Goal: Task Accomplishment & Management: Manage account settings

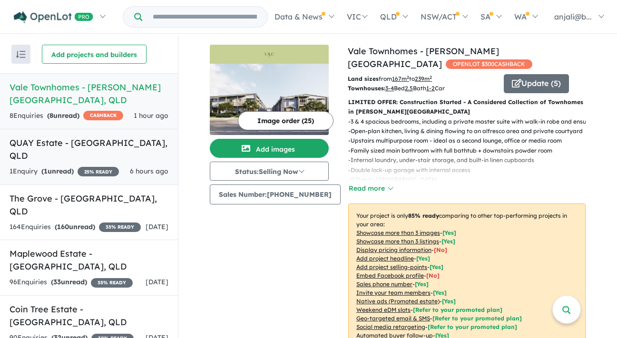
click at [73, 166] on div "1 Enquir y ( 1 unread) 25 % READY" at bounding box center [64, 171] width 109 height 11
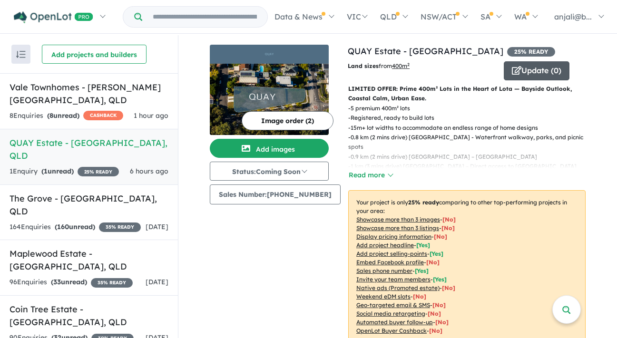
click at [544, 77] on button "Update ( 0 )" at bounding box center [537, 70] width 66 height 19
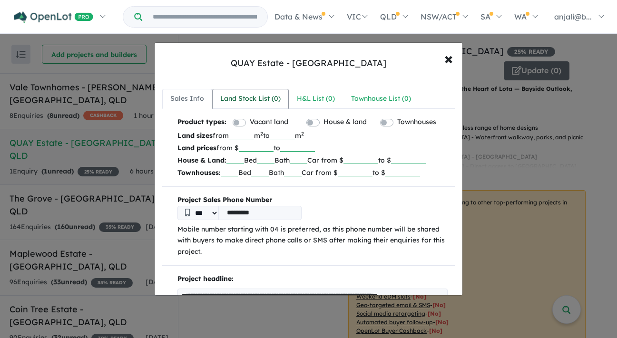
click at [268, 100] on div "Land Stock List ( 0 )" at bounding box center [250, 98] width 60 height 11
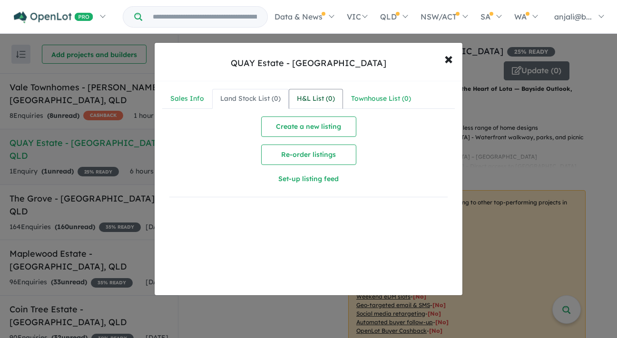
click at [312, 99] on div "H&L List ( 0 )" at bounding box center [316, 98] width 38 height 11
click at [427, 54] on div "QUAY Estate - Lota × Close" at bounding box center [309, 62] width 308 height 39
click at [453, 60] on button "× Close" at bounding box center [449, 59] width 28 height 26
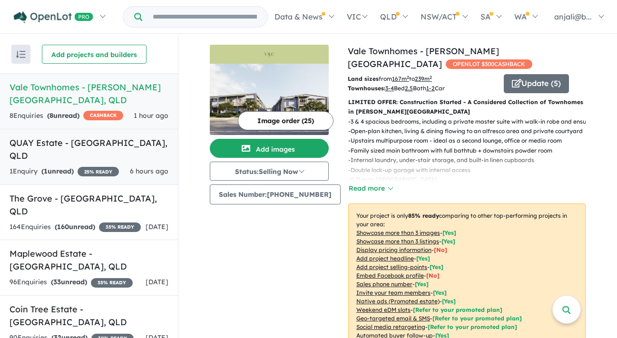
click at [114, 137] on h5 "QUAY Estate - [GEOGRAPHIC_DATA] , [GEOGRAPHIC_DATA]" at bounding box center [89, 150] width 159 height 26
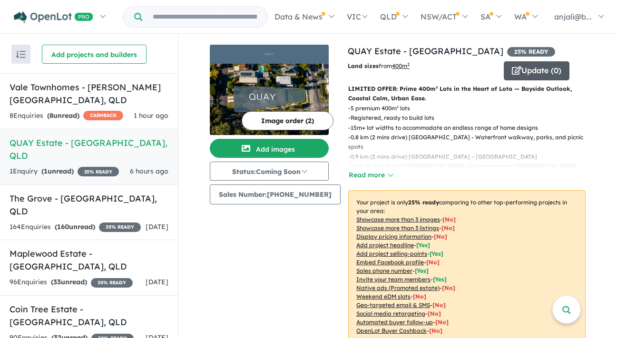
click at [546, 64] on button "Update ( 0 )" at bounding box center [537, 70] width 66 height 19
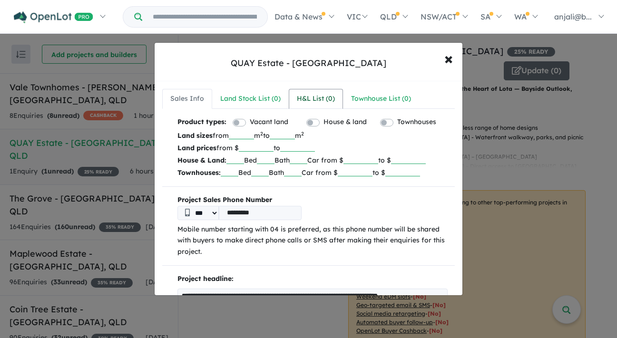
click at [317, 98] on div "H&L List ( 0 )" at bounding box center [316, 98] width 38 height 11
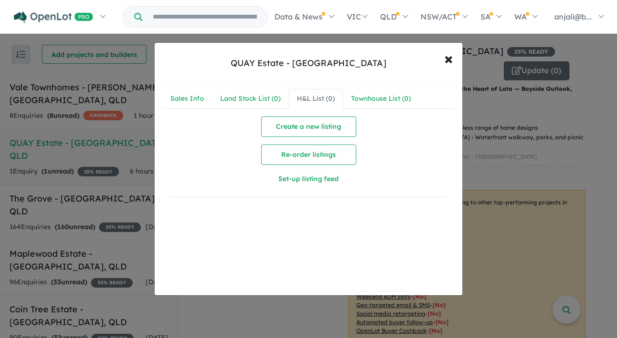
click at [261, 81] on div "Sales Info Land Stock List ( 0 ) H&L List ( 0 ) Townhouse List ( 0 ) Create a n…" at bounding box center [309, 146] width 308 height 131
click at [258, 90] on link "Land Stock List ( 0 )" at bounding box center [250, 99] width 77 height 20
click at [195, 94] on div "Sales Info" at bounding box center [187, 98] width 34 height 11
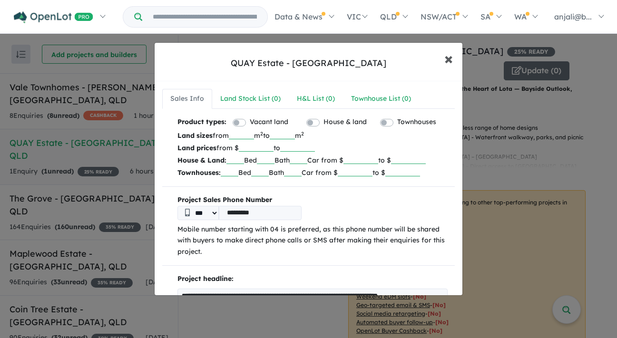
click at [453, 56] on span "×" at bounding box center [449, 58] width 9 height 20
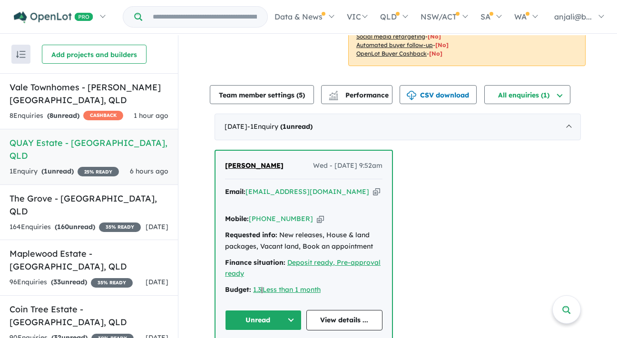
scroll to position [1, 0]
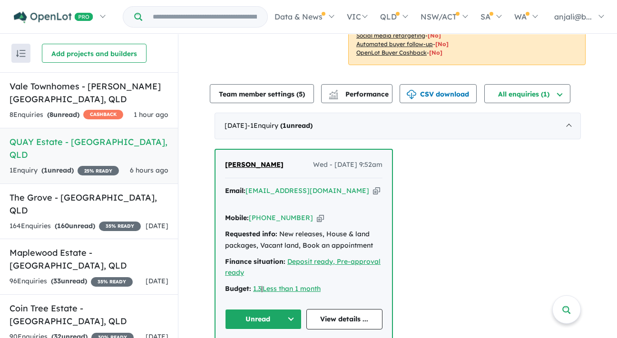
click at [453, 110] on div "View 5 projects in your account QUAY Estate - Lota 25 % READY Land sizes from 4…" at bounding box center [398, 53] width 376 height 593
click at [380, 86] on button "Performance" at bounding box center [356, 93] width 71 height 19
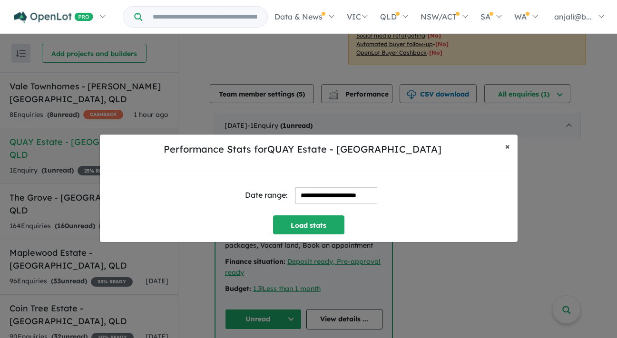
click at [516, 157] on button "× Close" at bounding box center [508, 147] width 20 height 24
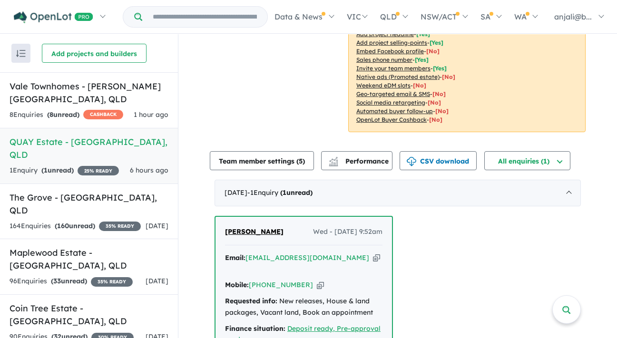
scroll to position [278, 0]
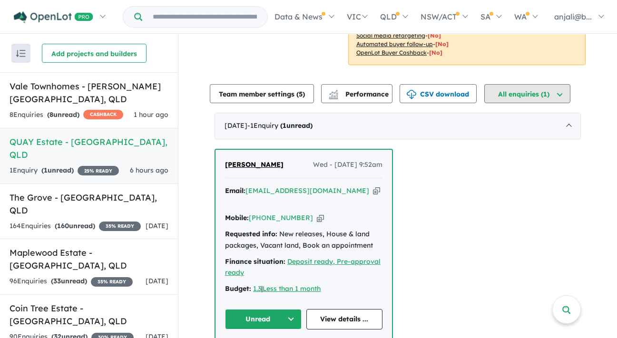
click at [538, 90] on button "All enquiries ( 1 )" at bounding box center [528, 93] width 86 height 19
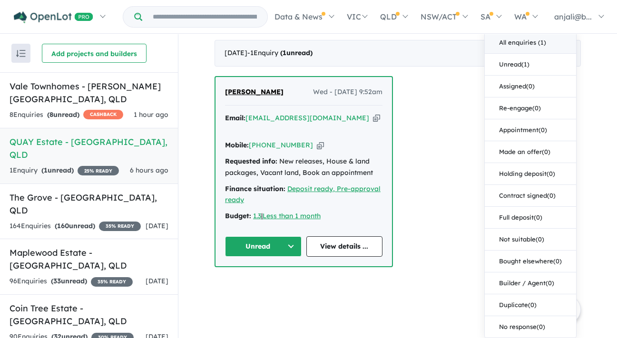
click at [458, 219] on div "Kammy Madahar Wed - 17/09/2025, 9:52am Email: kjit.sidhu@gmail.com Copied! Mobi…" at bounding box center [398, 171] width 367 height 191
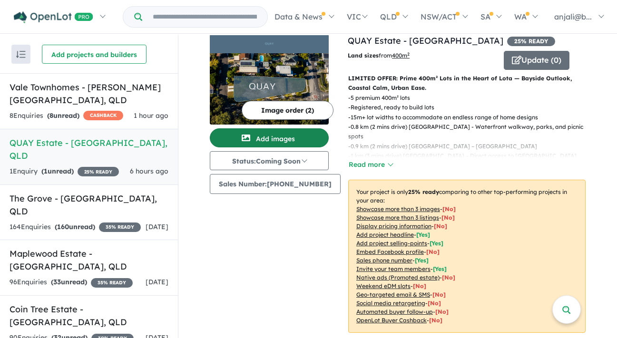
scroll to position [0, 0]
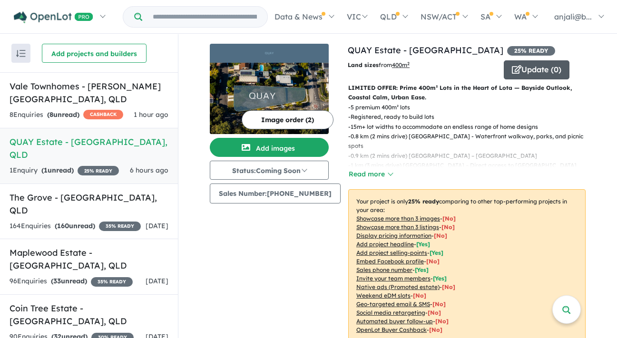
click at [512, 69] on icon "button" at bounding box center [517, 69] width 10 height 9
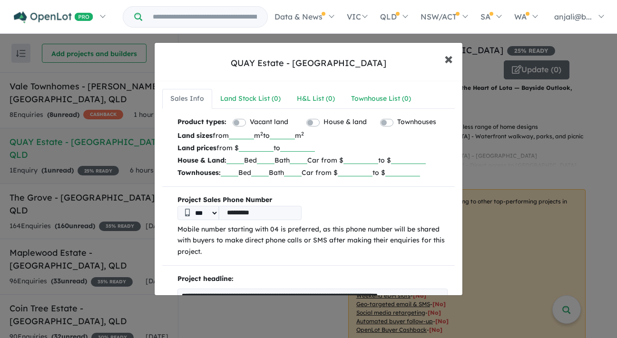
click at [447, 60] on span "×" at bounding box center [449, 58] width 9 height 20
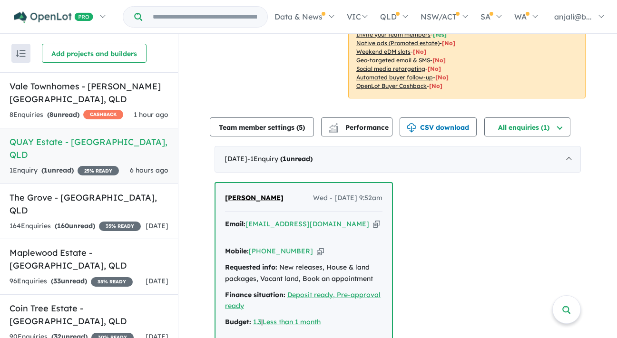
scroll to position [278, 0]
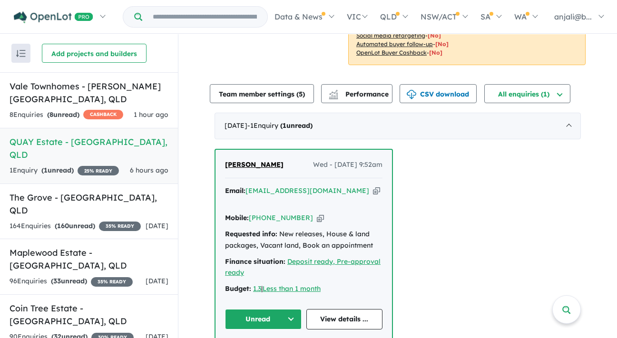
click at [338, 213] on div "Mobile: +61 423 911 322 Copied!" at bounding box center [304, 218] width 158 height 11
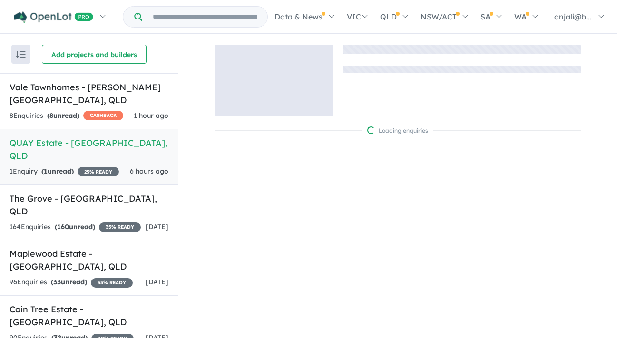
scroll to position [1, 0]
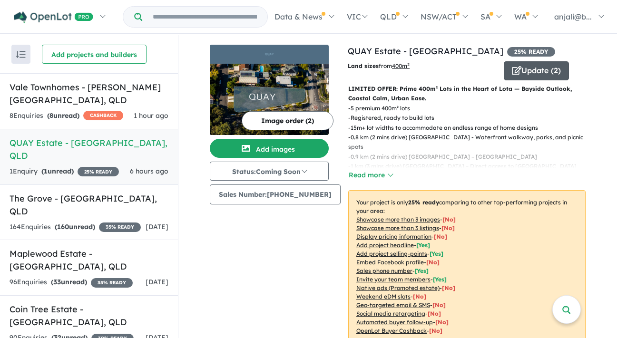
click at [527, 78] on button "Update ( 2 )" at bounding box center [536, 70] width 65 height 19
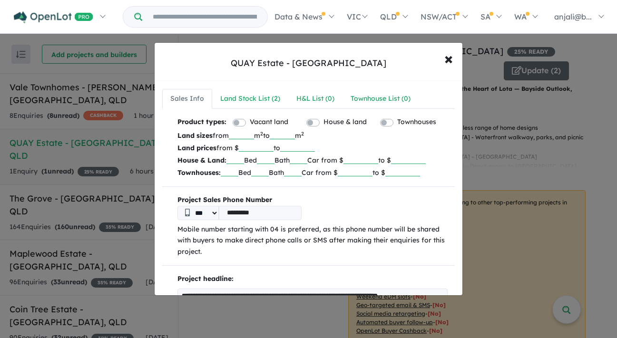
click at [391, 121] on div "Townhouses" at bounding box center [414, 123] width 68 height 13
click at [263, 91] on link "Land Stock List ( 2 )" at bounding box center [250, 99] width 76 height 20
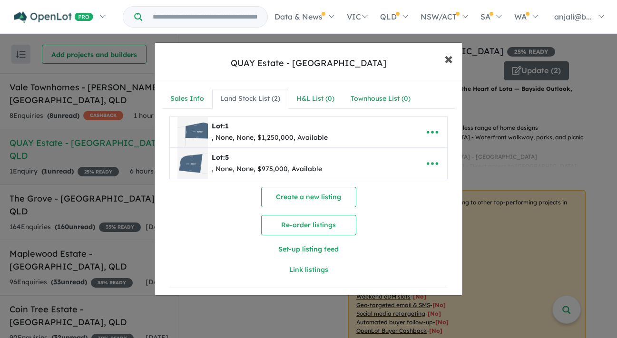
click at [456, 61] on button "× Close" at bounding box center [449, 59] width 28 height 26
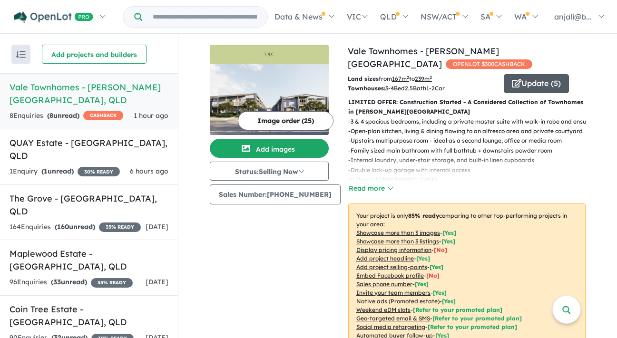
click at [538, 75] on button "Update ( 5 )" at bounding box center [536, 83] width 65 height 19
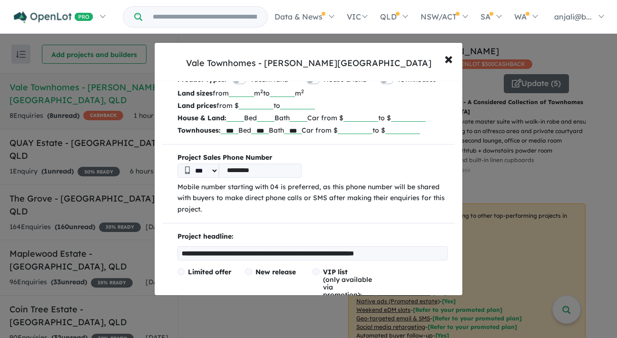
scroll to position [30, 0]
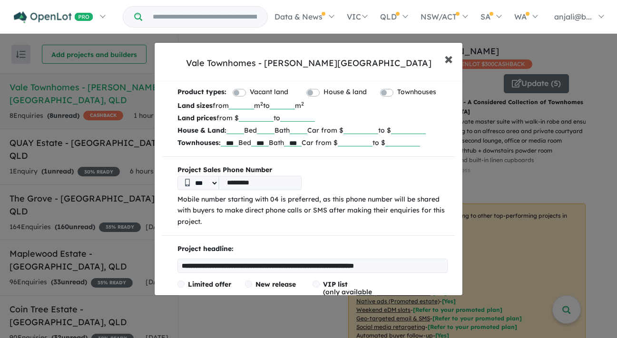
click at [448, 56] on span "×" at bounding box center [449, 58] width 9 height 20
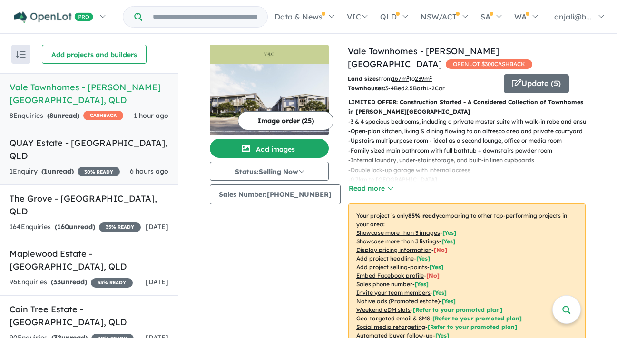
click at [101, 137] on h5 "QUAY Estate - Lota , QLD" at bounding box center [89, 150] width 159 height 26
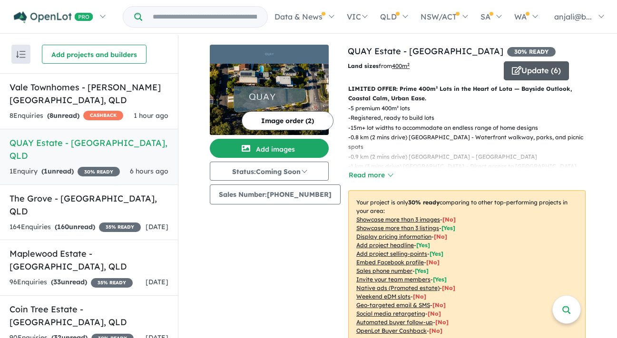
click at [512, 71] on icon "button" at bounding box center [517, 70] width 10 height 9
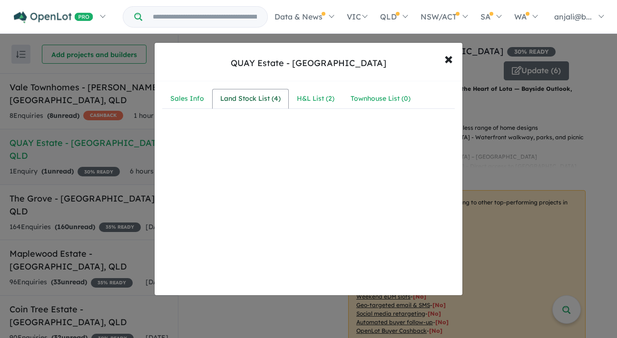
click at [266, 98] on div "Land Stock List ( 4 )" at bounding box center [250, 98] width 60 height 11
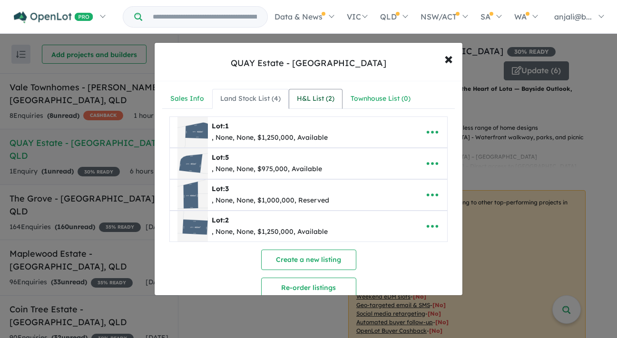
click at [302, 98] on div "H&L List ( 2 )" at bounding box center [316, 98] width 38 height 11
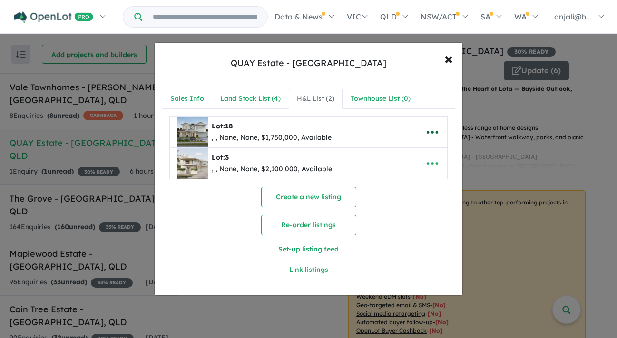
click at [421, 128] on button "button" at bounding box center [433, 132] width 30 height 22
click at [413, 154] on link "Edit" at bounding box center [412, 156] width 70 height 22
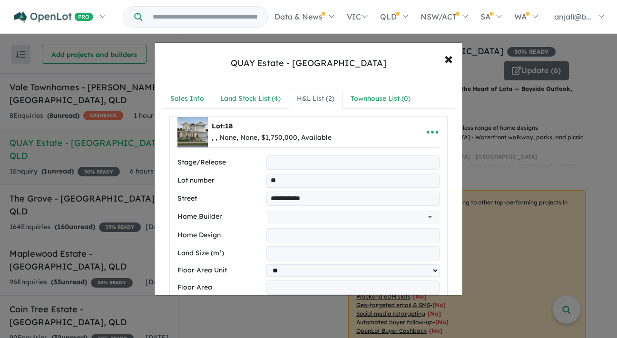
click at [283, 161] on input "text" at bounding box center [353, 163] width 173 height 14
type input "*"
click at [270, 180] on input "**" at bounding box center [353, 181] width 173 height 14
click at [313, 179] on input "***" at bounding box center [353, 181] width 173 height 14
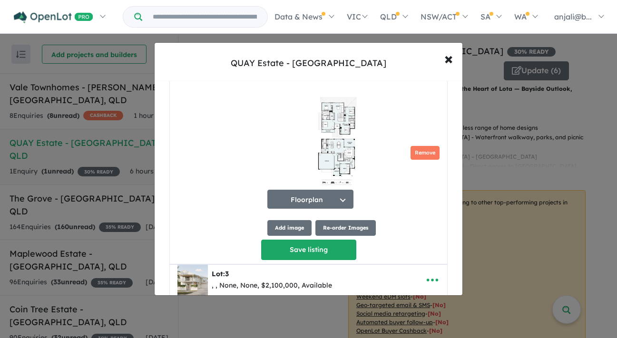
scroll to position [2126, 0]
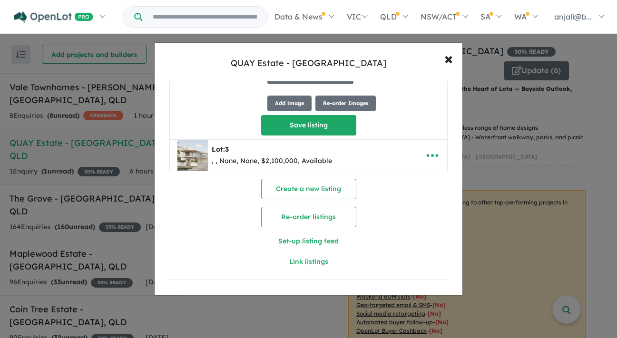
type input "****"
click at [343, 151] on div "Lot: 3 , , None, None, $2,100,000, Available" at bounding box center [294, 155] width 233 height 30
click at [426, 153] on icon "button" at bounding box center [433, 156] width 14 height 14
click at [409, 170] on link "Edit" at bounding box center [412, 180] width 70 height 22
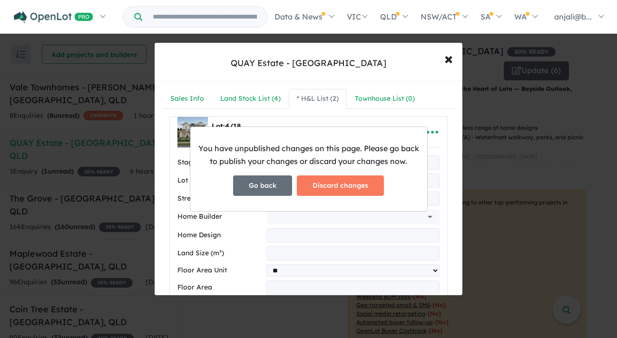
click at [283, 185] on button "Go back" at bounding box center [262, 186] width 59 height 20
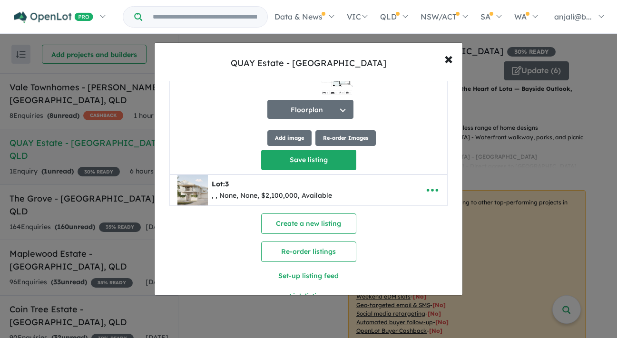
scroll to position [2083, 0]
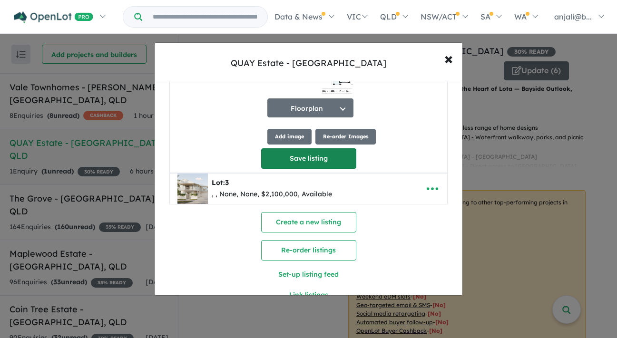
click at [337, 159] on button "Save listing" at bounding box center [308, 159] width 95 height 20
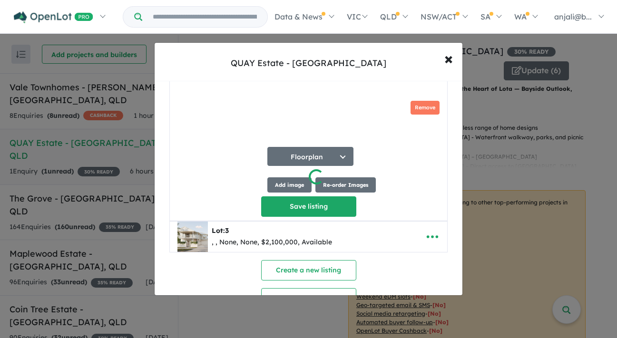
scroll to position [0, 0]
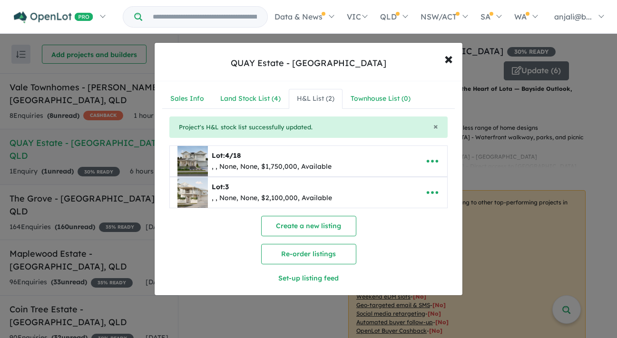
click at [319, 193] on div ", , None, None, $2,100,000, Available" at bounding box center [272, 198] width 120 height 11
click at [436, 195] on icon "button" at bounding box center [433, 193] width 14 height 14
click at [412, 215] on link "Edit" at bounding box center [412, 217] width 70 height 22
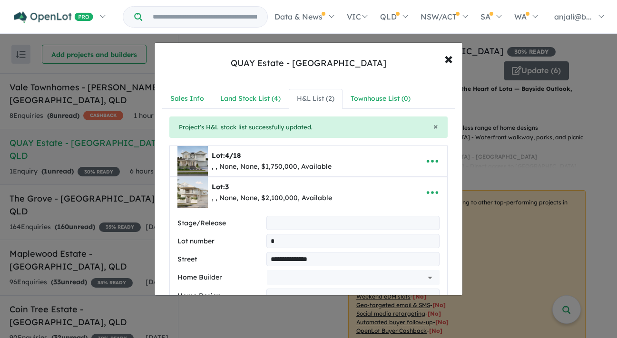
click at [303, 221] on input "text" at bounding box center [353, 223] width 173 height 14
click at [299, 235] on input "*" at bounding box center [353, 241] width 173 height 14
click at [285, 219] on input "text" at bounding box center [353, 223] width 173 height 14
type input "*"
click at [289, 240] on input "*" at bounding box center [353, 241] width 173 height 14
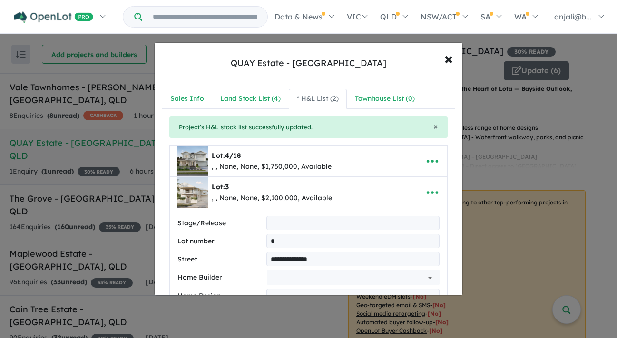
click at [269, 243] on input "*" at bounding box center [353, 241] width 173 height 14
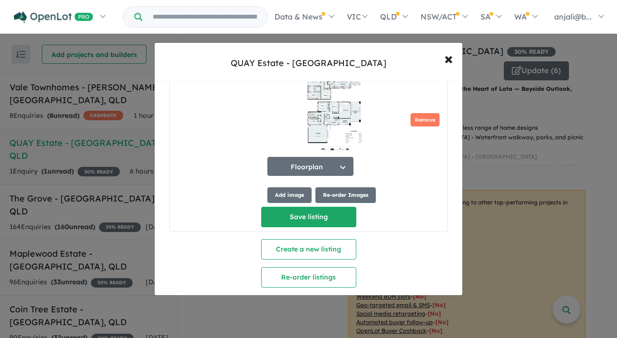
scroll to position [1900, 0]
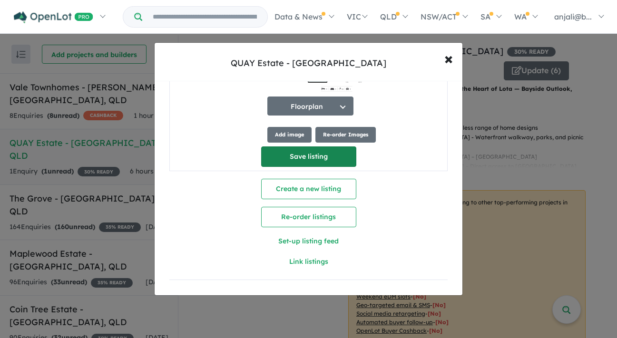
type input "***"
click at [329, 151] on button "Save listing" at bounding box center [308, 157] width 95 height 20
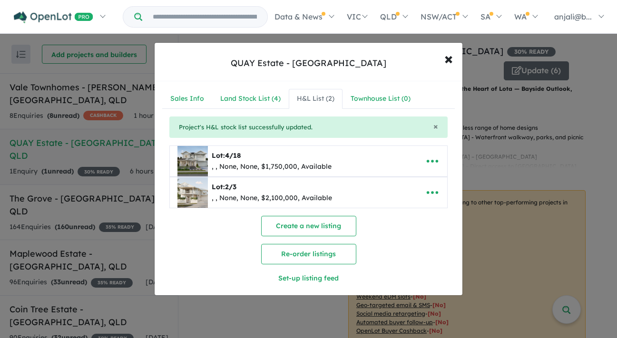
scroll to position [0, 0]
click at [338, 183] on div "Lot: 2/3 , , None, None, $2,100,000, Available" at bounding box center [294, 193] width 233 height 30
click at [327, 169] on div ", , None, None, $1,750,000, Available" at bounding box center [272, 166] width 120 height 11
click at [432, 166] on icon "button" at bounding box center [433, 161] width 14 height 14
click at [416, 185] on link "Edit" at bounding box center [412, 185] width 70 height 22
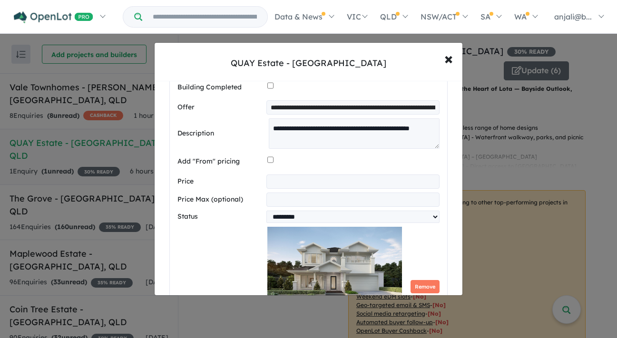
scroll to position [356, 0]
click at [271, 183] on input "**********" at bounding box center [353, 182] width 173 height 14
click at [271, 185] on input "**********" at bounding box center [353, 182] width 173 height 14
click at [287, 183] on input "**********" at bounding box center [353, 182] width 173 height 14
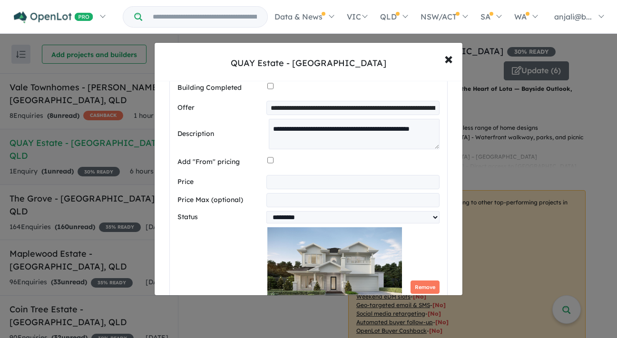
click at [287, 183] on input "**********" at bounding box center [353, 182] width 173 height 14
click at [303, 167] on div at bounding box center [354, 162] width 172 height 18
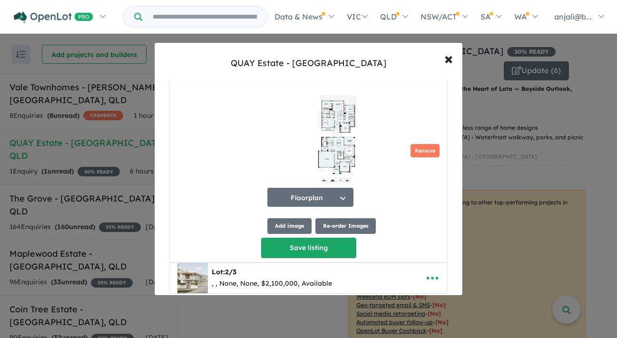
scroll to position [2155, 0]
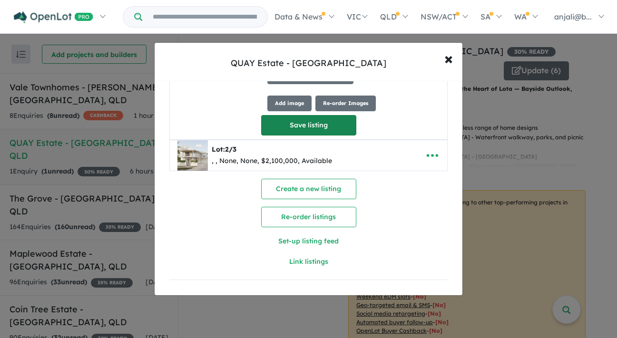
click at [339, 125] on button "Save listing" at bounding box center [308, 125] width 95 height 20
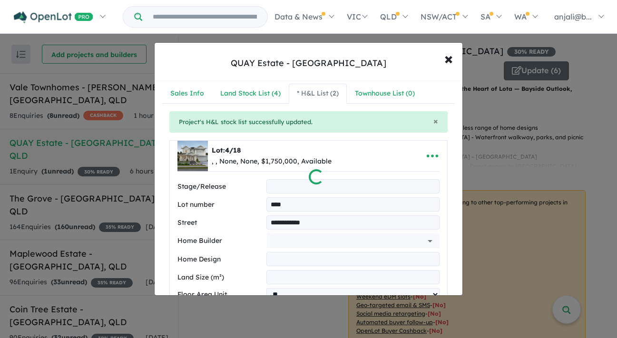
scroll to position [0, 0]
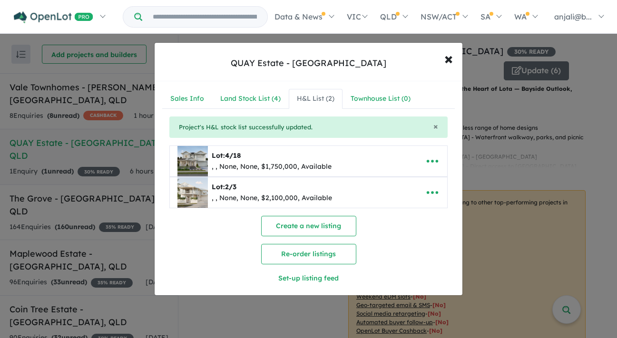
click at [357, 190] on div "Lot: 2/3 , , None, None, $2,100,000, Available" at bounding box center [294, 193] width 233 height 30
click at [428, 194] on icon "button" at bounding box center [433, 193] width 14 height 14
click at [395, 213] on link "Edit" at bounding box center [412, 217] width 70 height 22
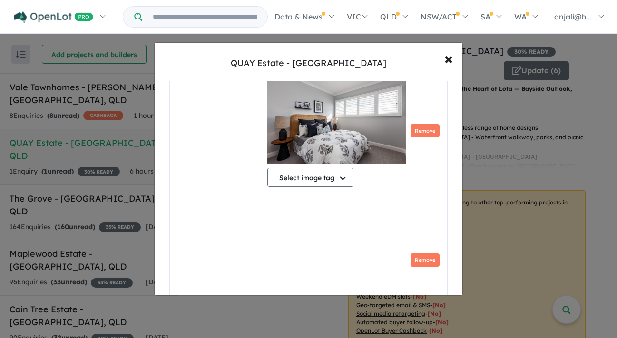
scroll to position [1900, 0]
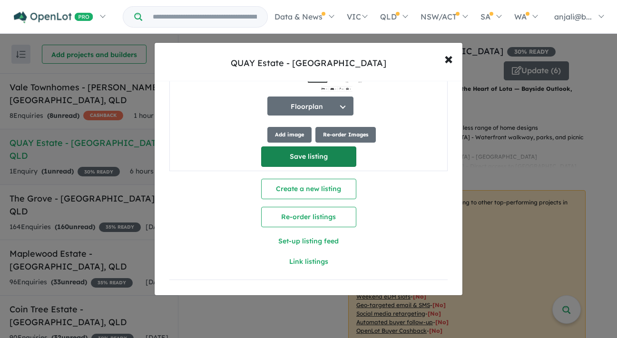
click at [313, 155] on button "Save listing" at bounding box center [308, 157] width 95 height 20
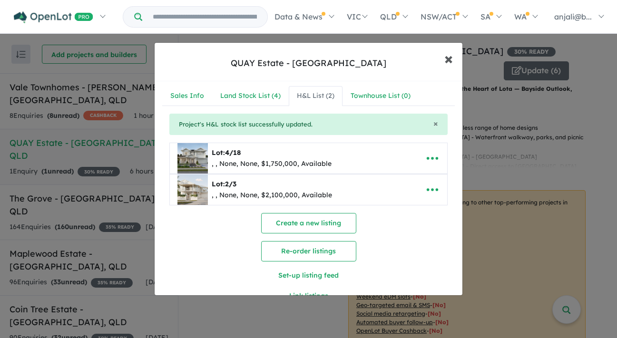
scroll to position [0, 0]
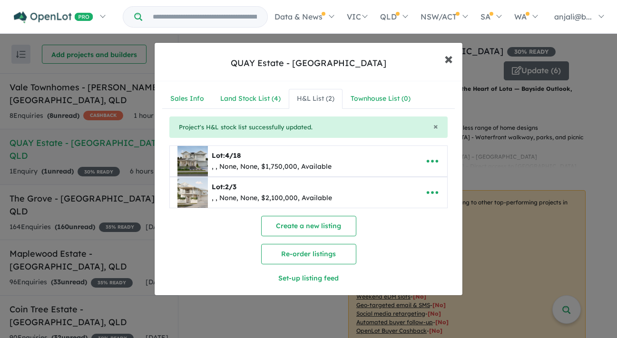
click at [452, 63] on span "×" at bounding box center [449, 58] width 9 height 20
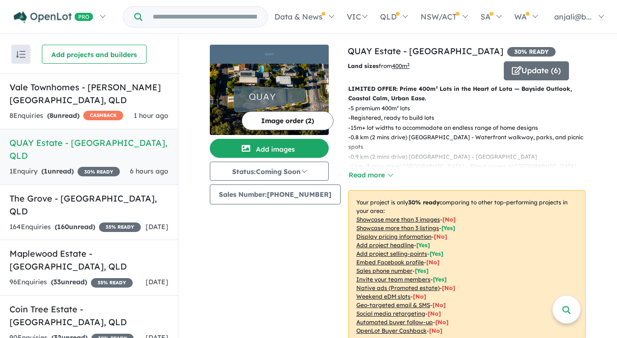
click at [319, 72] on img at bounding box center [269, 99] width 119 height 71
click at [527, 73] on button "Update ( 6 )" at bounding box center [536, 70] width 65 height 19
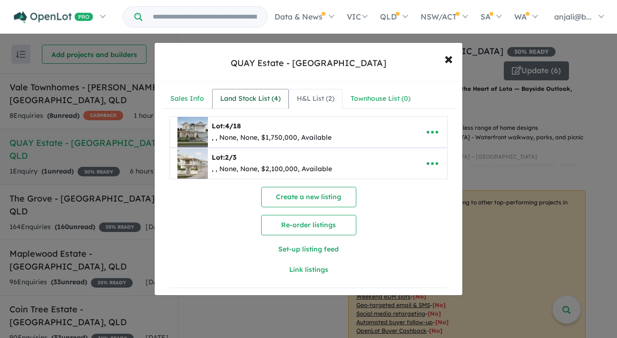
click at [273, 96] on div "Land Stock List ( 4 )" at bounding box center [250, 98] width 60 height 11
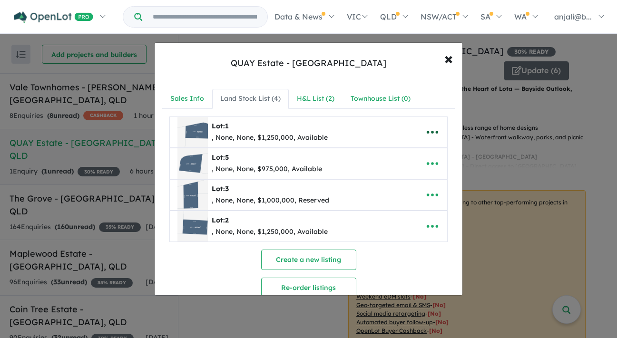
click at [426, 135] on icon "button" at bounding box center [433, 132] width 14 height 14
click at [428, 159] on link "Edit" at bounding box center [412, 156] width 70 height 22
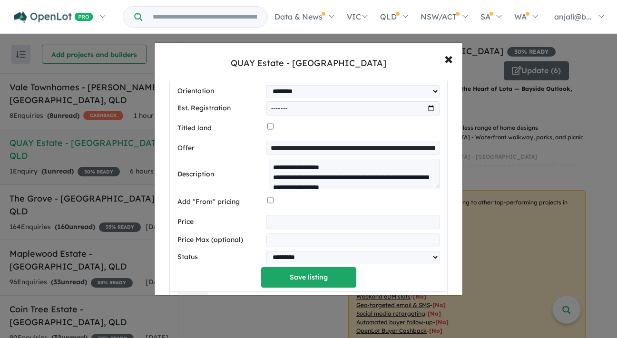
scroll to position [12, 0]
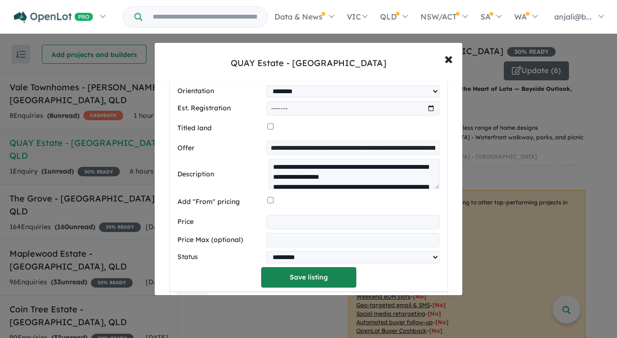
click at [290, 282] on button "Save listing" at bounding box center [308, 278] width 95 height 20
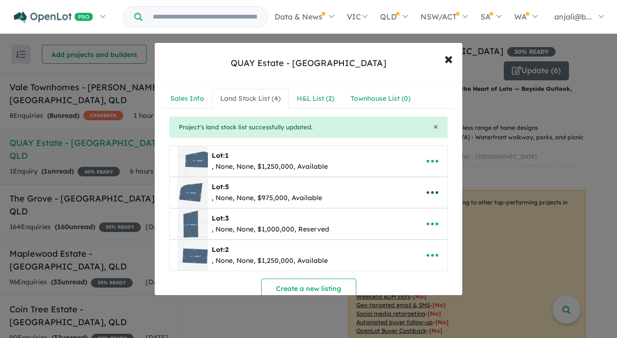
click at [440, 195] on button "button" at bounding box center [433, 193] width 30 height 22
click at [420, 208] on link "Edit" at bounding box center [412, 217] width 70 height 22
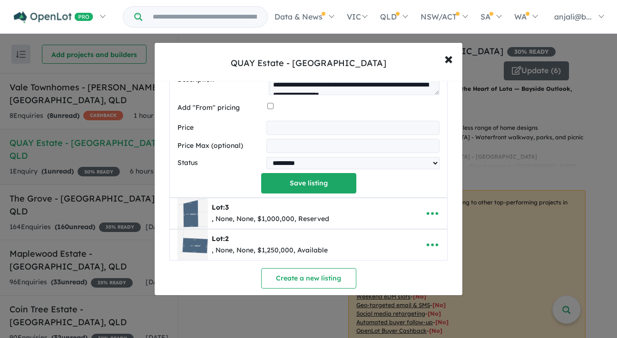
scroll to position [462, 0]
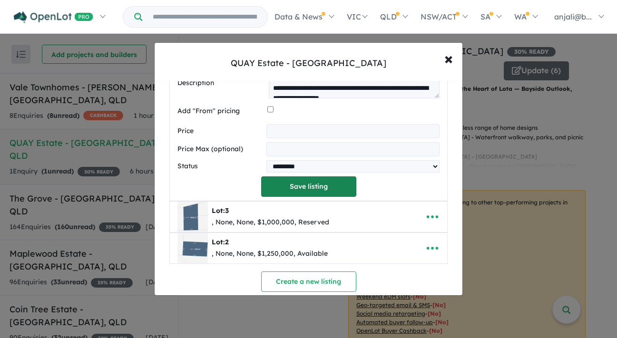
click at [309, 185] on button "Save listing" at bounding box center [308, 187] width 95 height 20
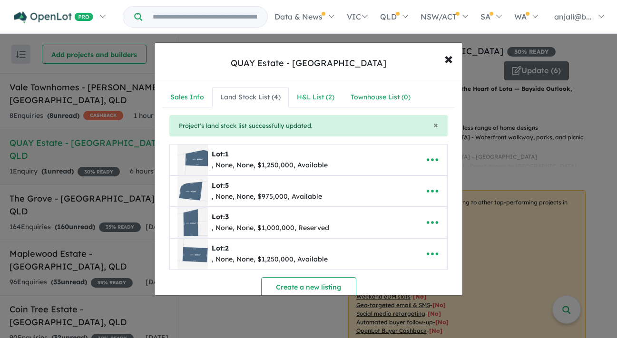
scroll to position [0, 0]
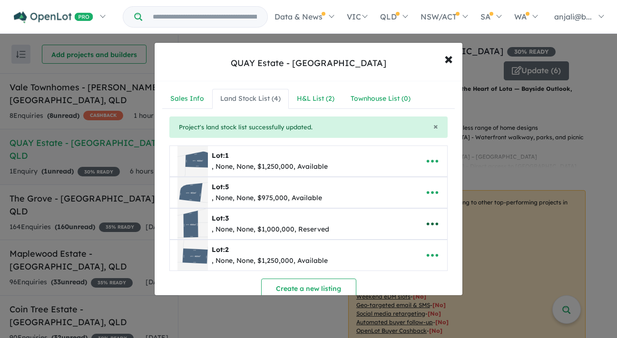
click at [435, 229] on icon "button" at bounding box center [433, 224] width 14 height 14
click at [408, 149] on link "Edit" at bounding box center [412, 158] width 70 height 22
select select "********"
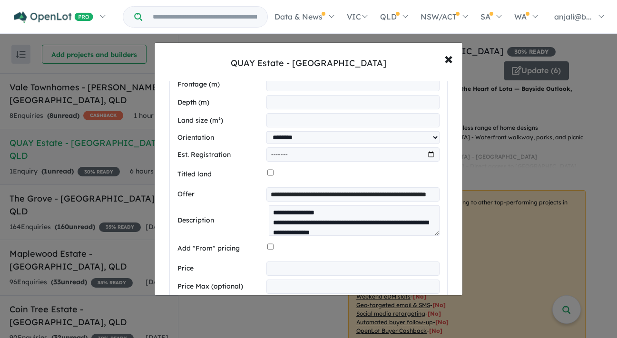
scroll to position [116, 0]
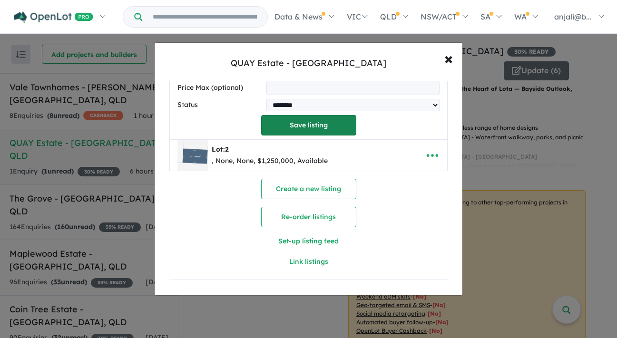
click at [319, 129] on button "Save listing" at bounding box center [308, 125] width 95 height 20
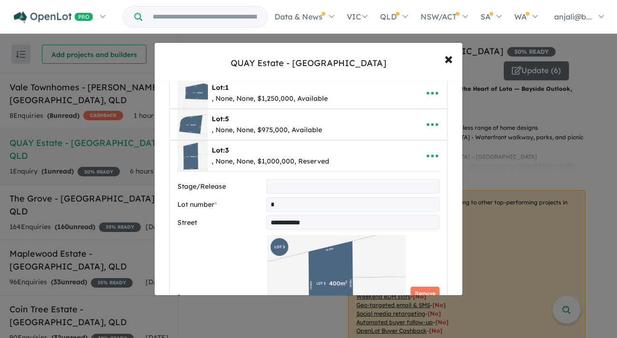
select select "********"
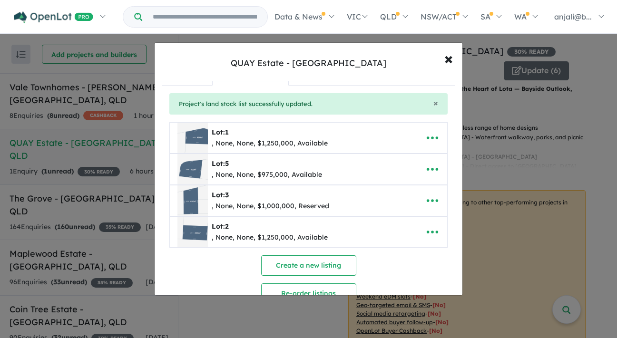
scroll to position [0, 0]
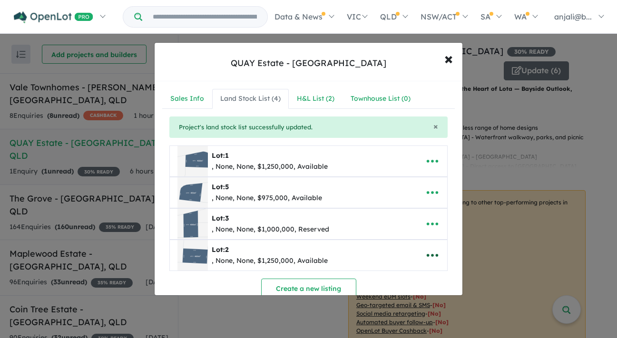
click at [429, 251] on icon "button" at bounding box center [433, 256] width 14 height 14
click at [419, 191] on link "Edit" at bounding box center [412, 190] width 70 height 22
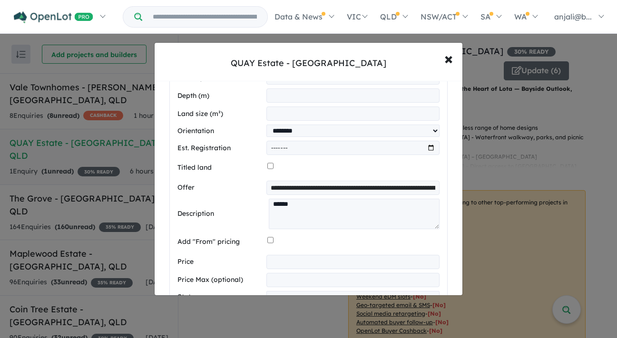
scroll to position [163, 0]
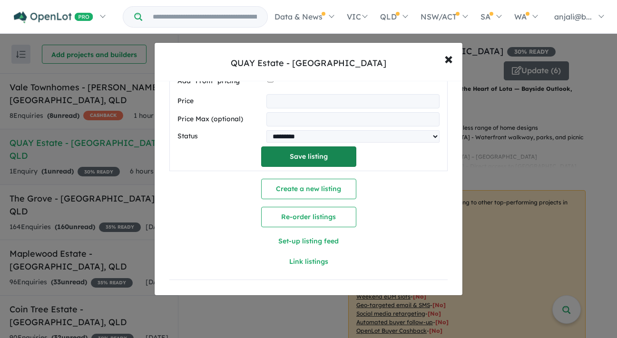
click at [322, 156] on button "Save listing" at bounding box center [308, 157] width 95 height 20
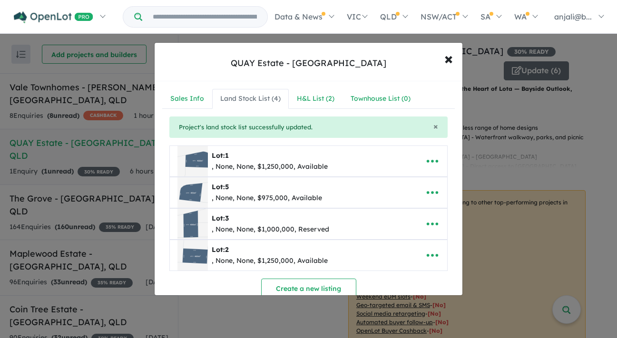
scroll to position [105, 0]
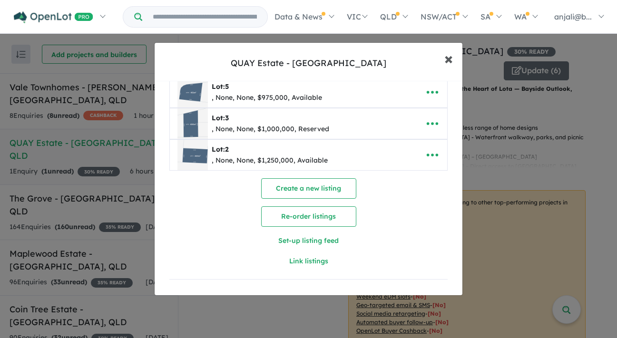
click at [445, 60] on span "×" at bounding box center [449, 58] width 9 height 20
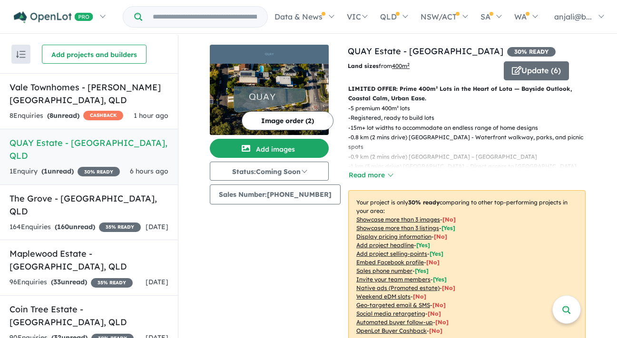
scroll to position [0, 0]
click at [113, 137] on h5 "QUAY Estate - Lota , QLD" at bounding box center [89, 150] width 159 height 26
click at [374, 169] on div "- 5 premium 400m² lots - Registered, ready to build lots - 15m+ lot widths to a…" at bounding box center [463, 143] width 245 height 78
click at [379, 182] on div "LIMITED OFFER: Prime 400m² Lots in the Heart of Lota — Bayside Outlook, Coastal…" at bounding box center [463, 217] width 245 height 267
click at [377, 180] on button "Read more" at bounding box center [370, 175] width 45 height 11
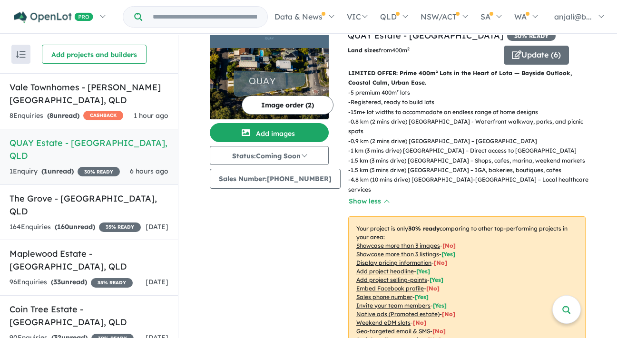
scroll to position [15, 0]
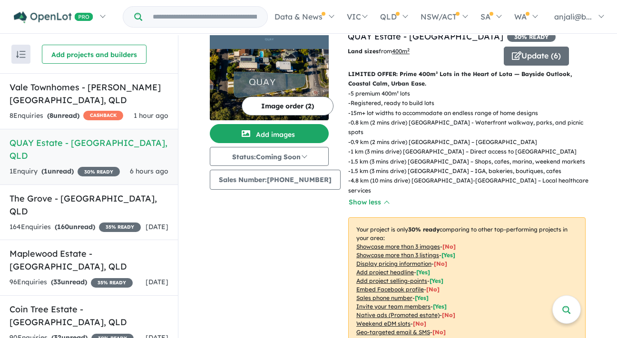
click at [309, 70] on img at bounding box center [269, 84] width 119 height 71
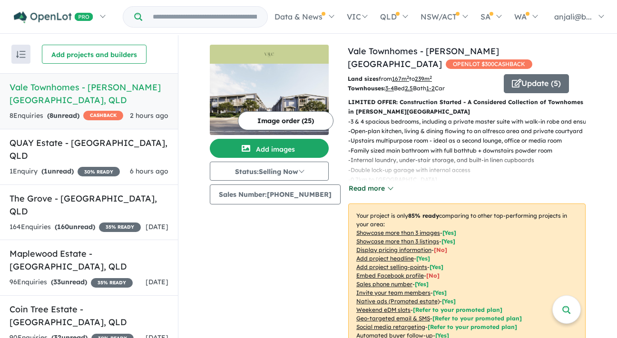
click at [375, 183] on button "Read more" at bounding box center [370, 188] width 45 height 11
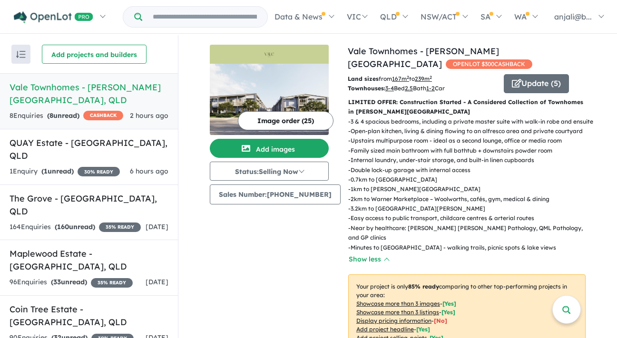
click at [409, 136] on p "- Upstairs multipurpose room - ideal as a second lounge, office or media room" at bounding box center [470, 141] width 245 height 10
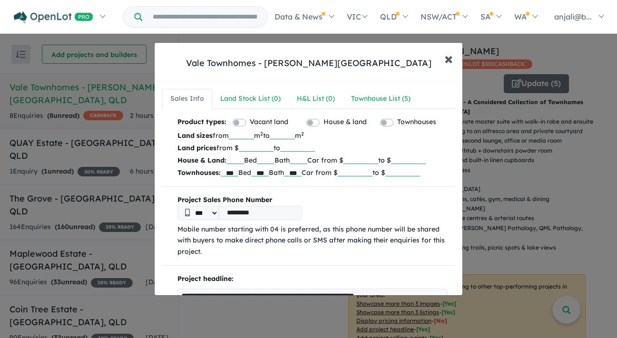
click at [453, 55] on button "× Close" at bounding box center [449, 59] width 28 height 26
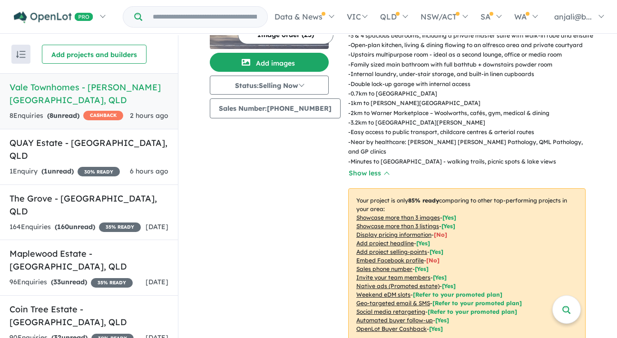
scroll to position [73, 0]
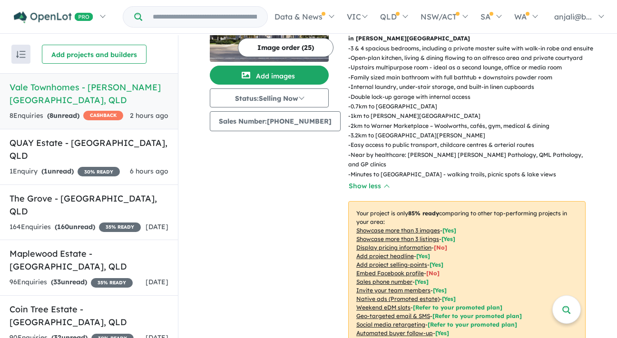
click at [382, 174] on div "- 3 & 4 spacious bedrooms, including a private master suite with walk-in robe a…" at bounding box center [463, 118] width 245 height 149
click at [364, 181] on button "Show less" at bounding box center [368, 186] width 41 height 11
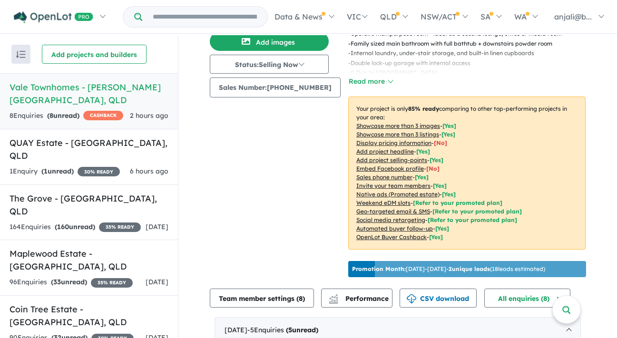
scroll to position [0, 0]
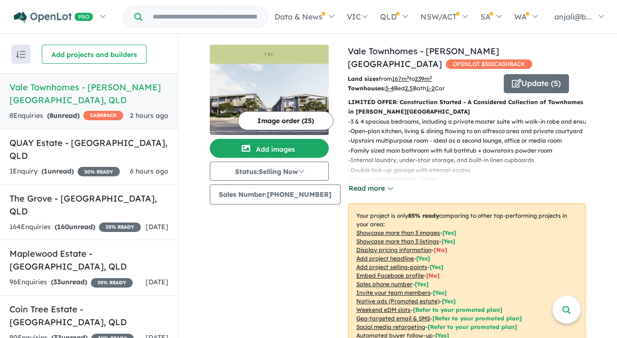
click at [364, 183] on button "Read more" at bounding box center [370, 188] width 45 height 11
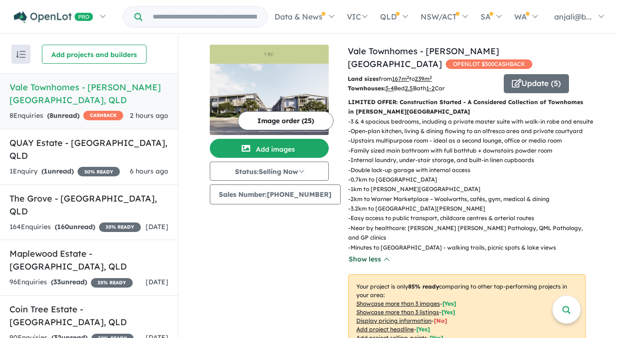
click at [370, 254] on button "Show less" at bounding box center [368, 259] width 41 height 11
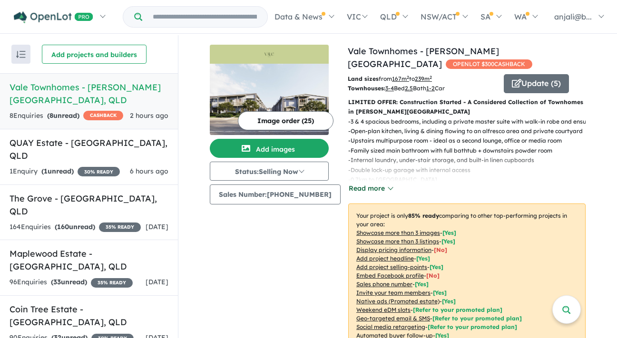
click at [361, 183] on button "Read more" at bounding box center [370, 188] width 45 height 11
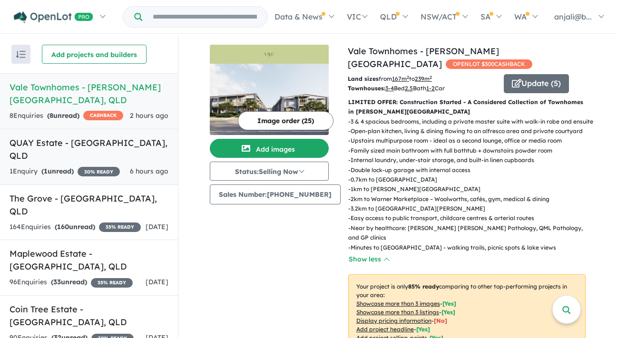
click at [77, 166] on div "1 Enquir y ( 1 unread) 30 % READY" at bounding box center [65, 171] width 110 height 11
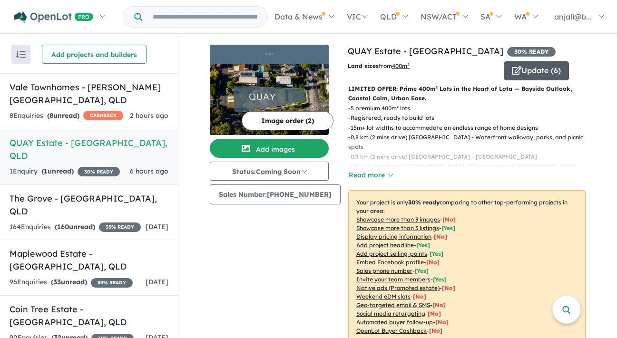
click at [539, 72] on button "Update ( 6 )" at bounding box center [536, 70] width 65 height 19
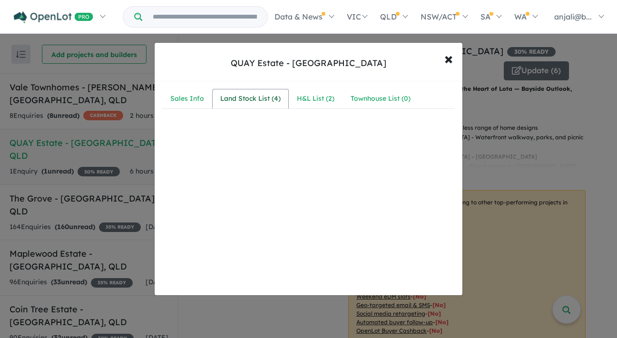
click at [272, 100] on div "Land Stock List ( 4 )" at bounding box center [250, 98] width 60 height 11
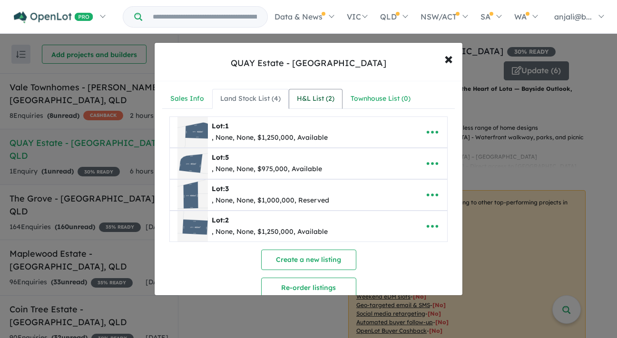
click at [319, 98] on div "H&L List ( 2 )" at bounding box center [316, 98] width 38 height 11
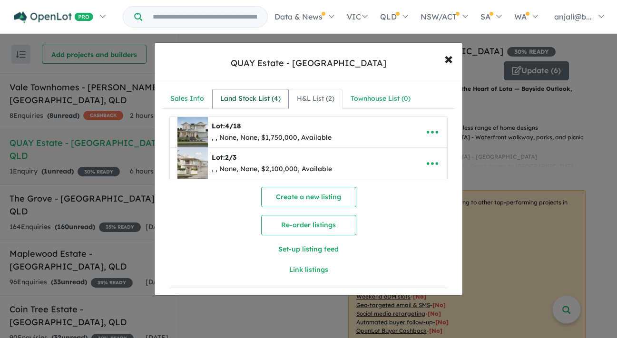
click at [252, 93] on link "Land Stock List ( 4 )" at bounding box center [250, 99] width 77 height 20
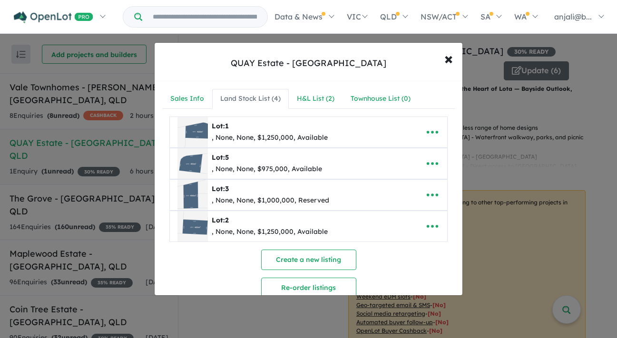
scroll to position [5, 0]
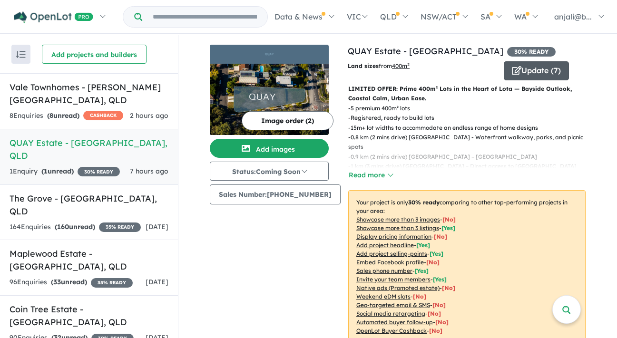
click at [521, 71] on button "Update ( 7 )" at bounding box center [536, 70] width 65 height 19
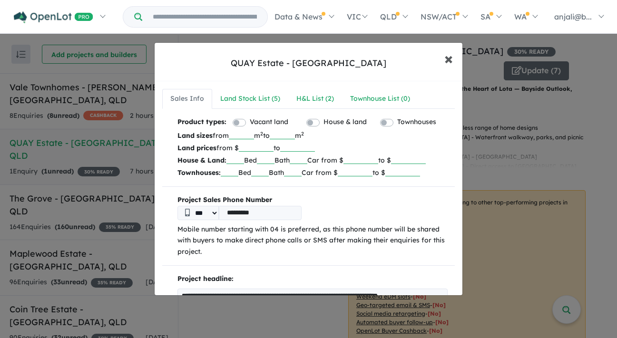
click at [450, 59] on span "×" at bounding box center [449, 58] width 9 height 20
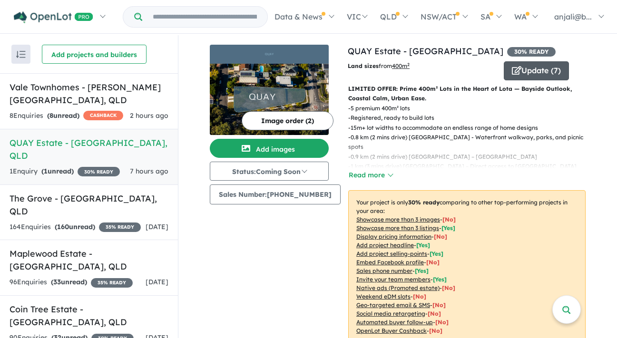
click at [504, 64] on button "Update ( 7 )" at bounding box center [536, 70] width 65 height 19
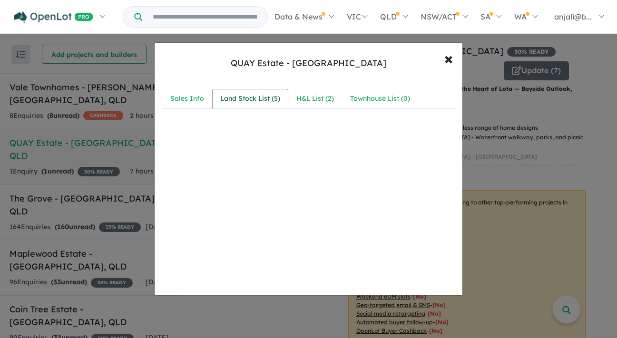
click at [243, 96] on div "Land Stock List ( 5 )" at bounding box center [250, 98] width 60 height 11
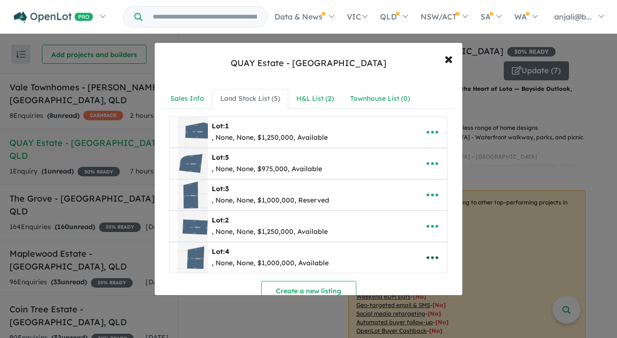
click at [432, 254] on icon "button" at bounding box center [433, 258] width 14 height 14
click at [426, 193] on link "Edit" at bounding box center [412, 192] width 70 height 22
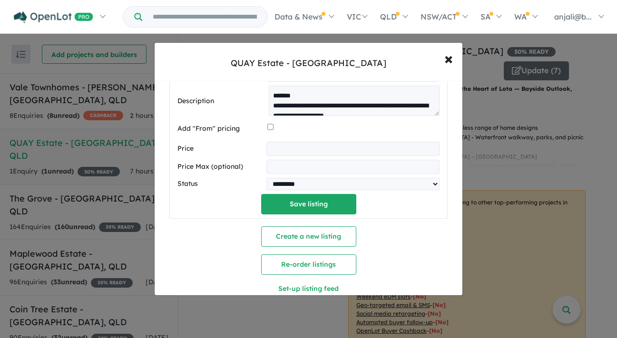
scroll to position [494, 0]
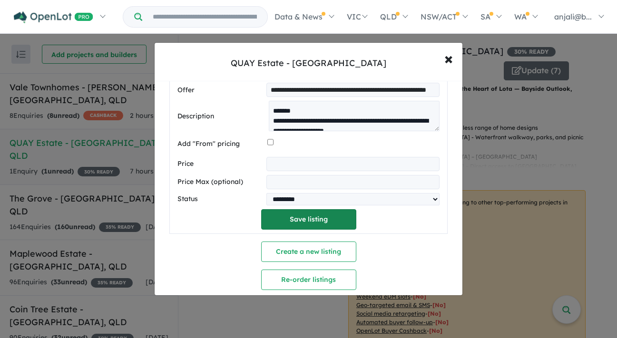
click at [289, 223] on button "Save listing" at bounding box center [308, 219] width 95 height 20
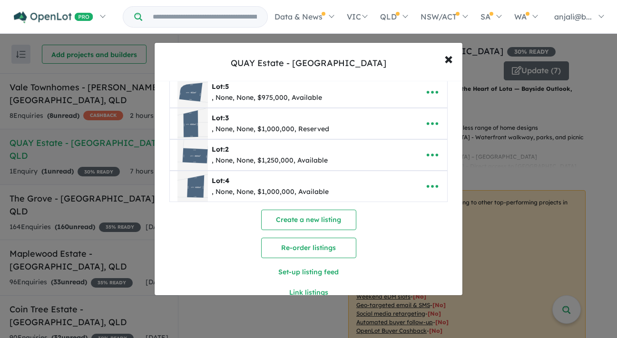
scroll to position [137, 0]
